Goal: Information Seeking & Learning: Learn about a topic

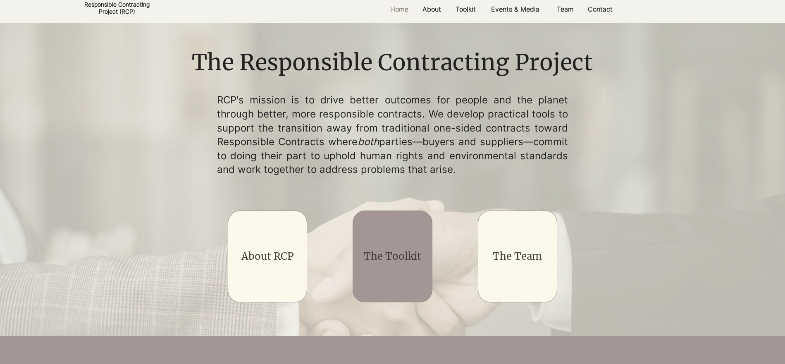
scroll to position [212, 0]
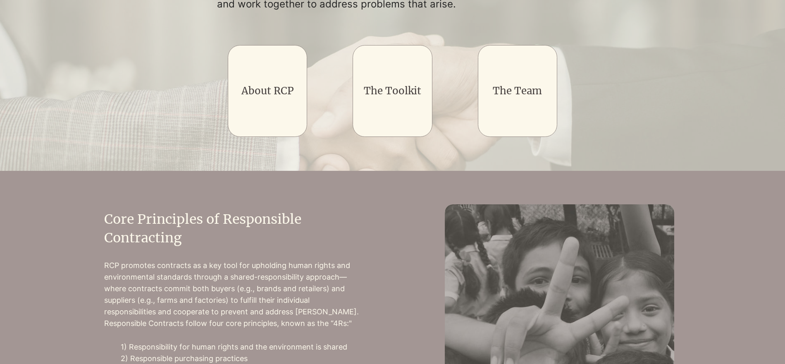
click at [212, 126] on div "main content" at bounding box center [393, 19] width 414 height 275
click at [223, 125] on div "main content" at bounding box center [393, 19] width 414 height 275
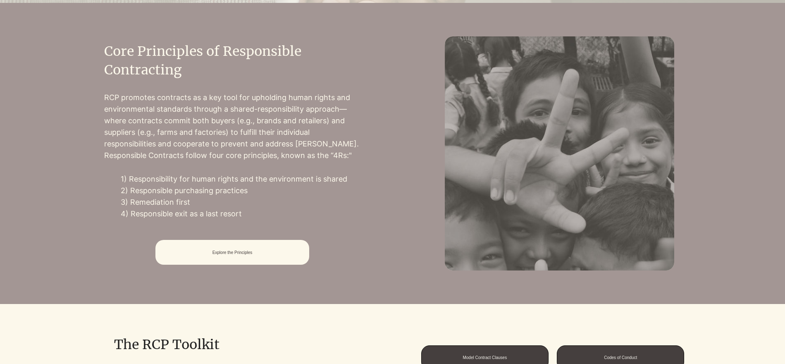
scroll to position [0, 0]
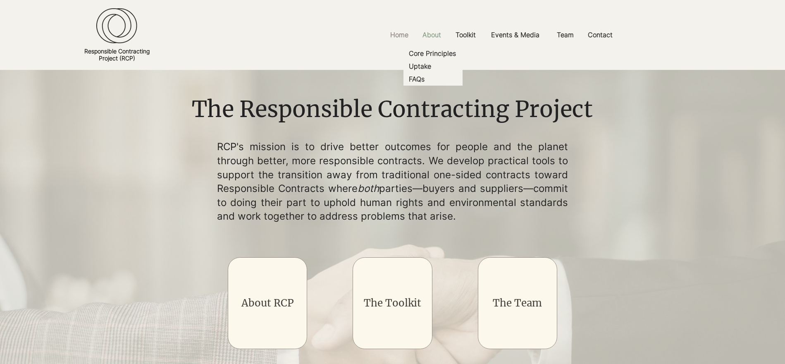
click at [433, 37] on p "About" at bounding box center [432, 35] width 27 height 19
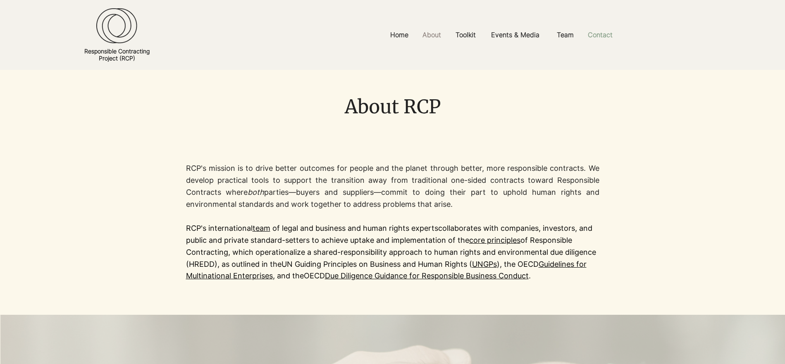
click at [597, 37] on p "Contact" at bounding box center [600, 35] width 33 height 19
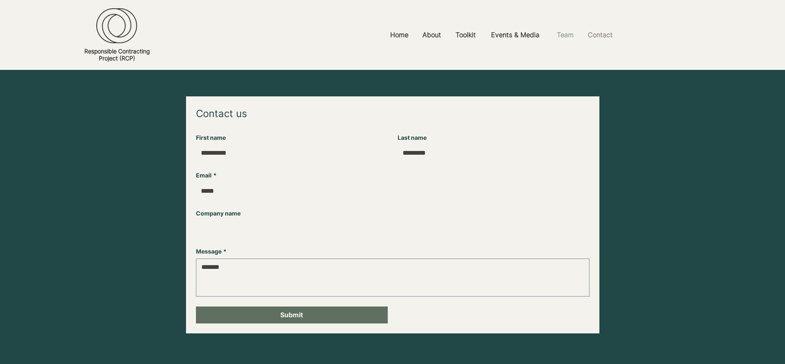
click at [557, 37] on p "Team" at bounding box center [565, 35] width 25 height 19
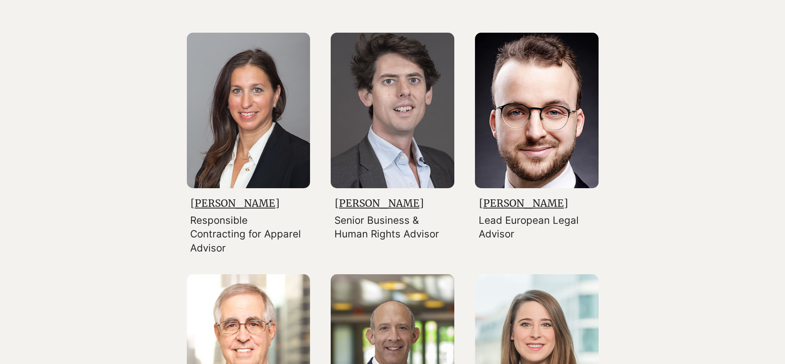
scroll to position [990, 0]
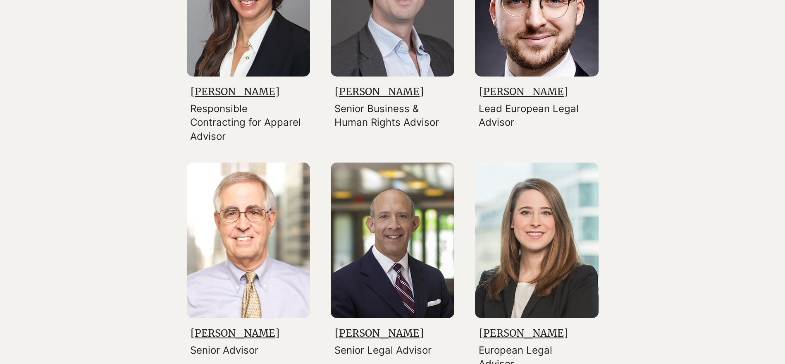
click at [514, 97] on link "[PERSON_NAME]" at bounding box center [523, 91] width 89 height 13
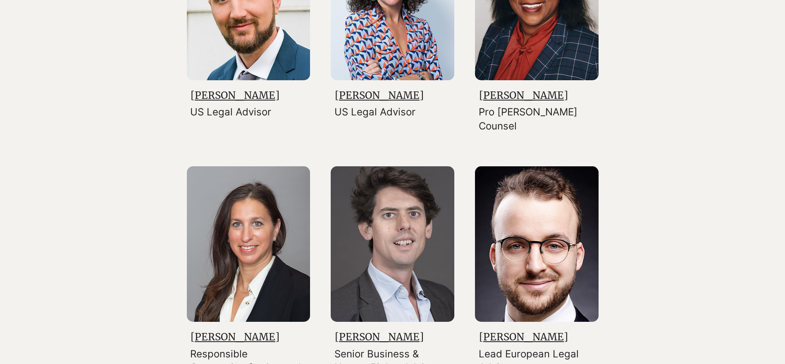
scroll to position [918, 0]
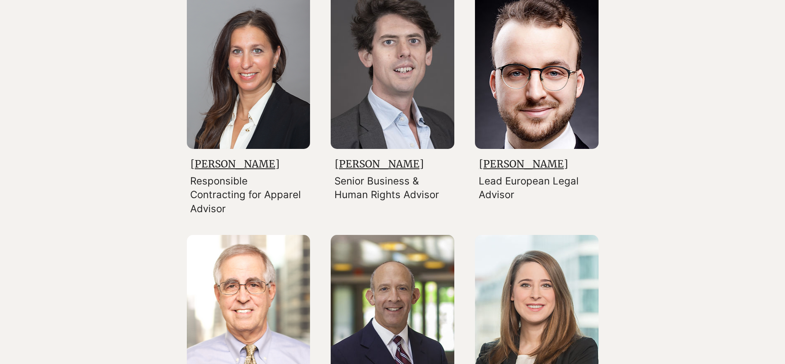
click at [489, 170] on link "[PERSON_NAME]" at bounding box center [523, 164] width 89 height 13
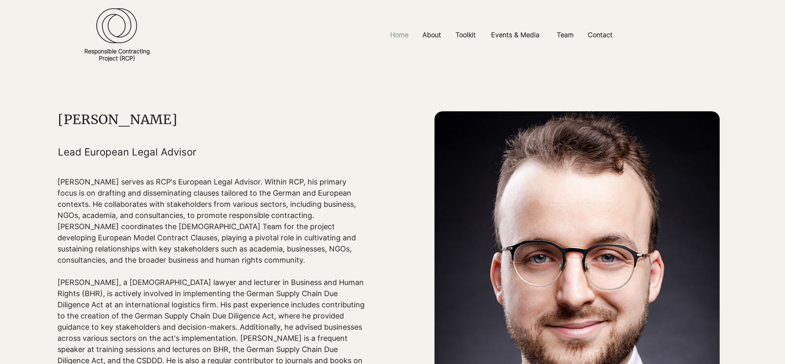
click at [410, 36] on p "Home" at bounding box center [399, 35] width 26 height 19
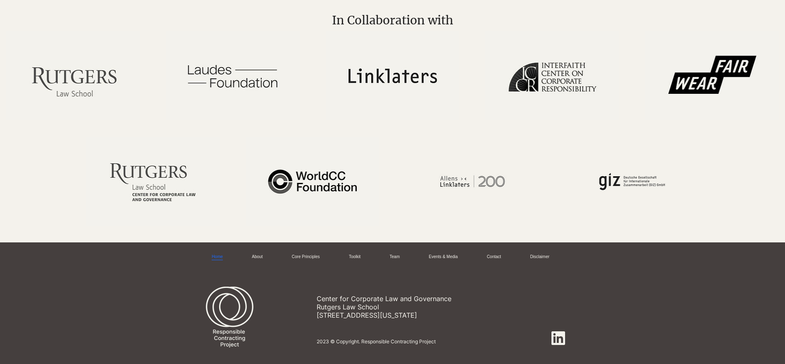
scroll to position [1024, 0]
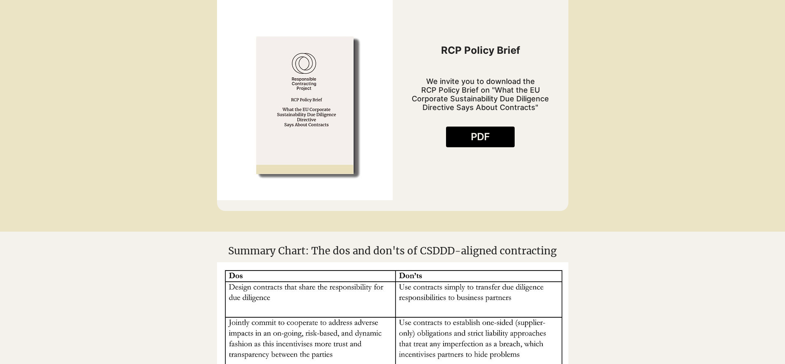
scroll to position [513, 0]
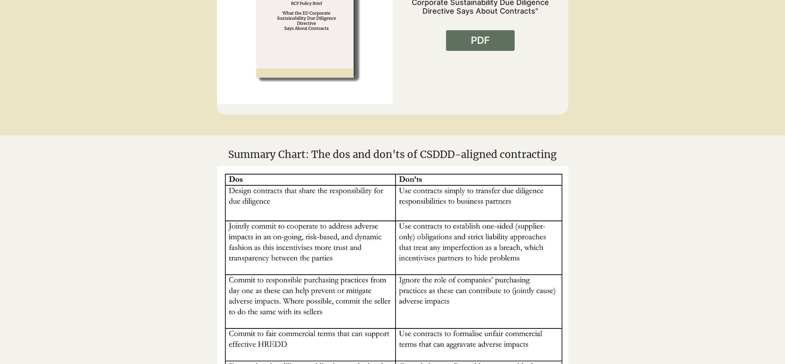
click at [480, 46] on span "PDF" at bounding box center [480, 41] width 19 height 14
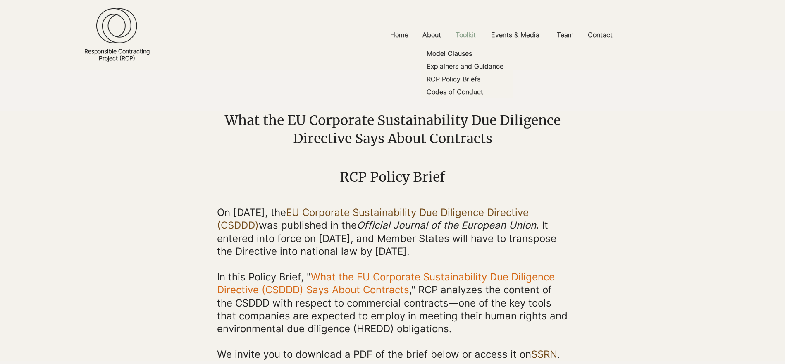
click at [479, 36] on p "Toolkit" at bounding box center [466, 35] width 29 height 19
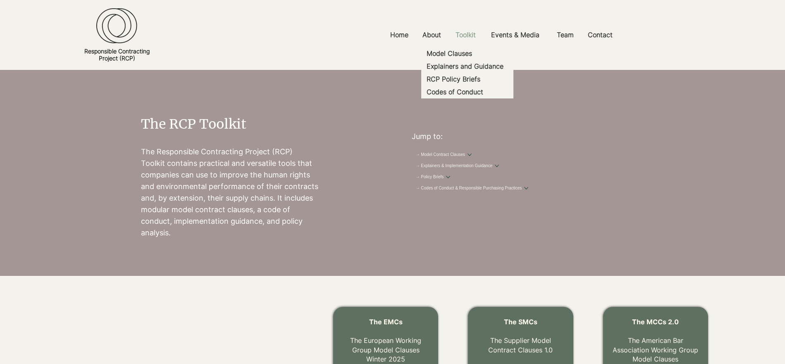
click at [473, 38] on p "Toolkit" at bounding box center [466, 35] width 29 height 19
click at [474, 71] on p "Explainers and Guidance" at bounding box center [466, 66] width 84 height 13
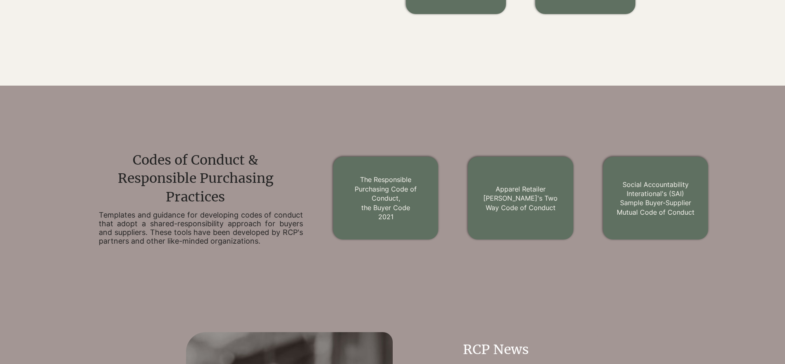
scroll to position [1290, 0]
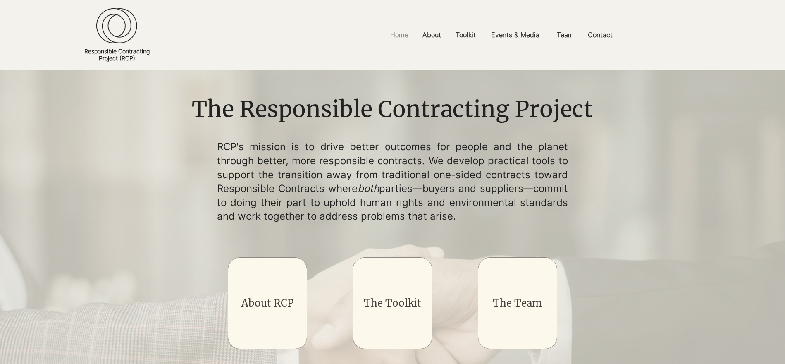
scroll to position [13, 0]
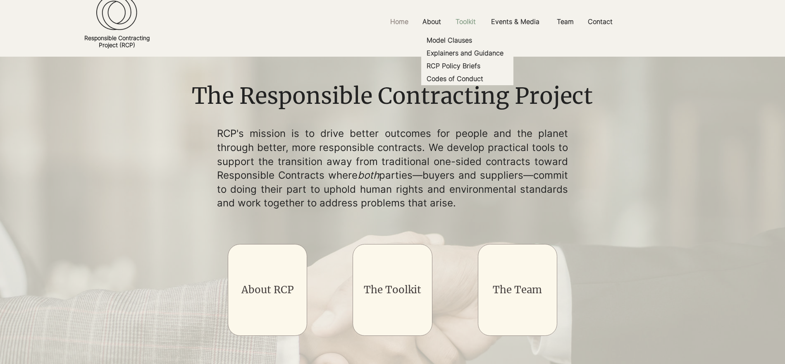
click at [465, 22] on p "Toolkit" at bounding box center [466, 21] width 29 height 19
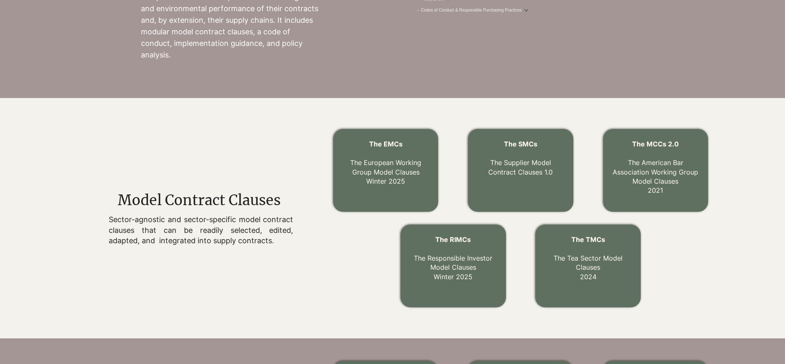
scroll to position [277, 0]
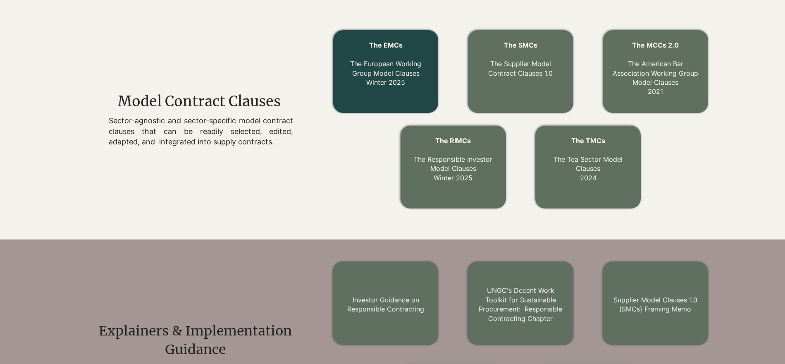
click at [380, 77] on link "The EMCs The European Working Group Model Clauses Winter 2025" at bounding box center [385, 63] width 71 height 45
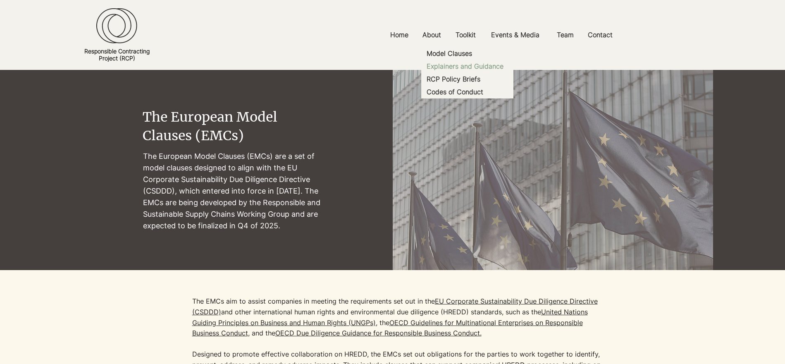
click at [447, 70] on p "Explainers and Guidance" at bounding box center [466, 66] width 84 height 13
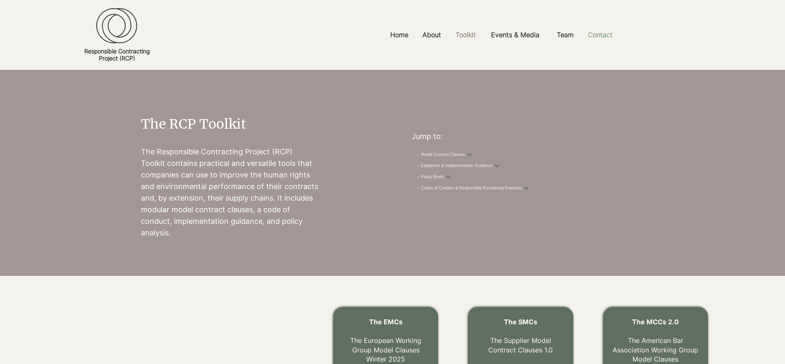
click at [602, 41] on p "Contact" at bounding box center [600, 35] width 33 height 19
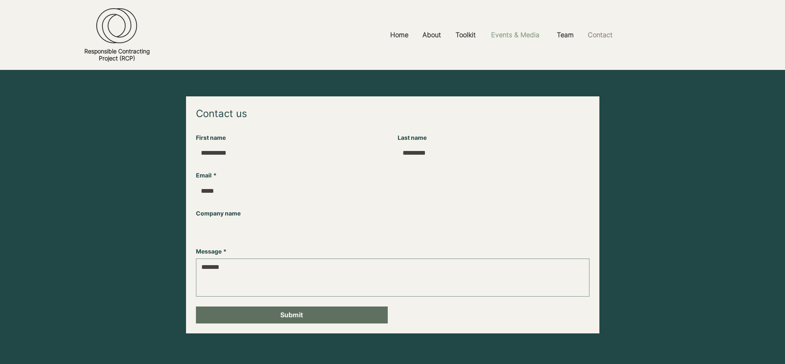
drag, startPoint x: 561, startPoint y: 38, endPoint x: 540, endPoint y: 38, distance: 21.1
click at [561, 38] on p "Team" at bounding box center [565, 35] width 25 height 19
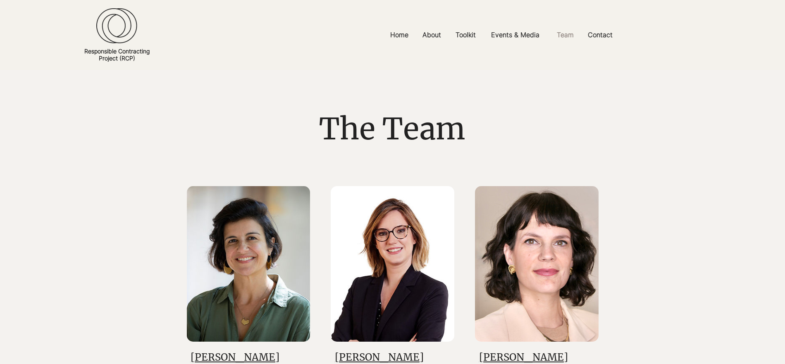
click at [512, 38] on p "Events & Media" at bounding box center [515, 35] width 57 height 19
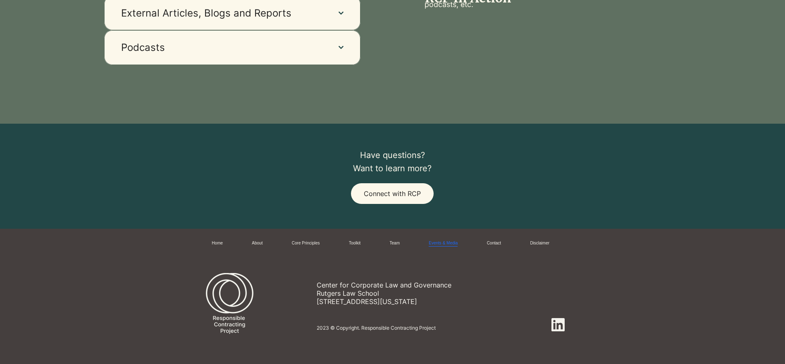
scroll to position [425, 0]
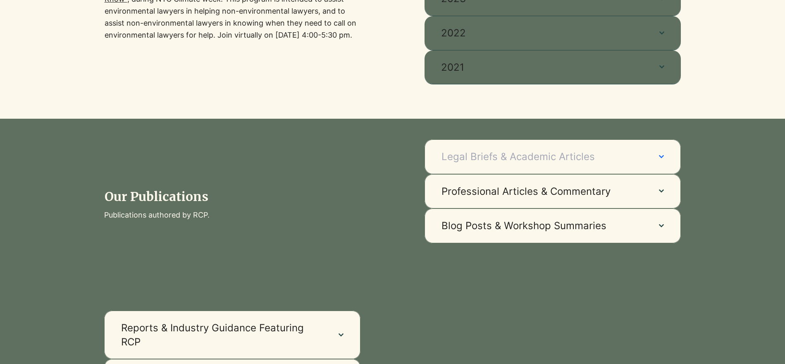
click at [521, 164] on span "Legal Briefs & Academic Articles" at bounding box center [542, 157] width 201 height 14
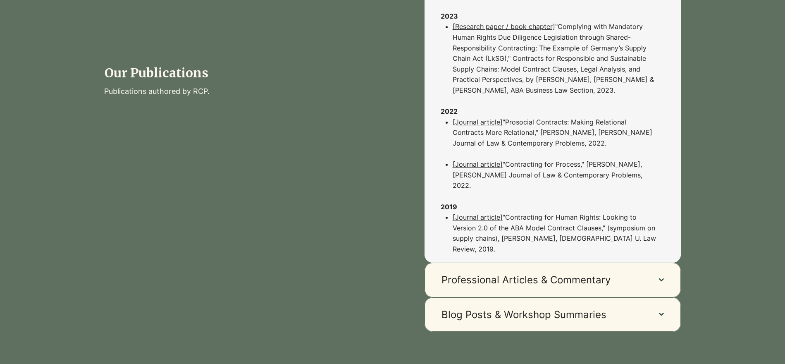
scroll to position [0, 0]
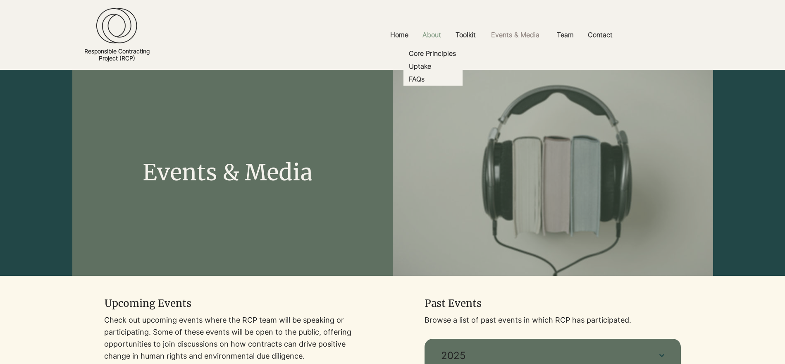
click at [420, 29] on p "About" at bounding box center [432, 35] width 27 height 19
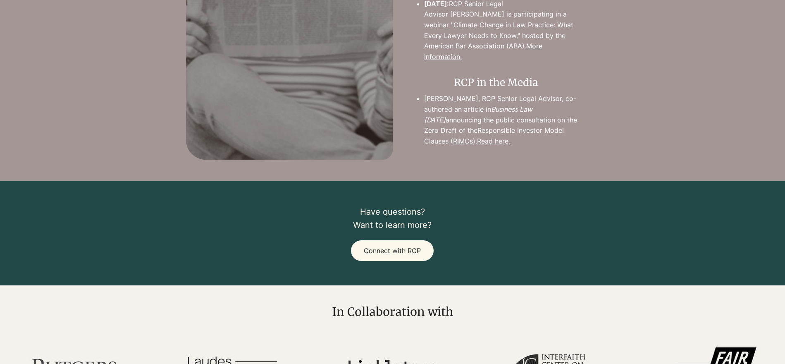
scroll to position [1824, 0]
